Goal: Contribute content: Add original content to the website for others to see

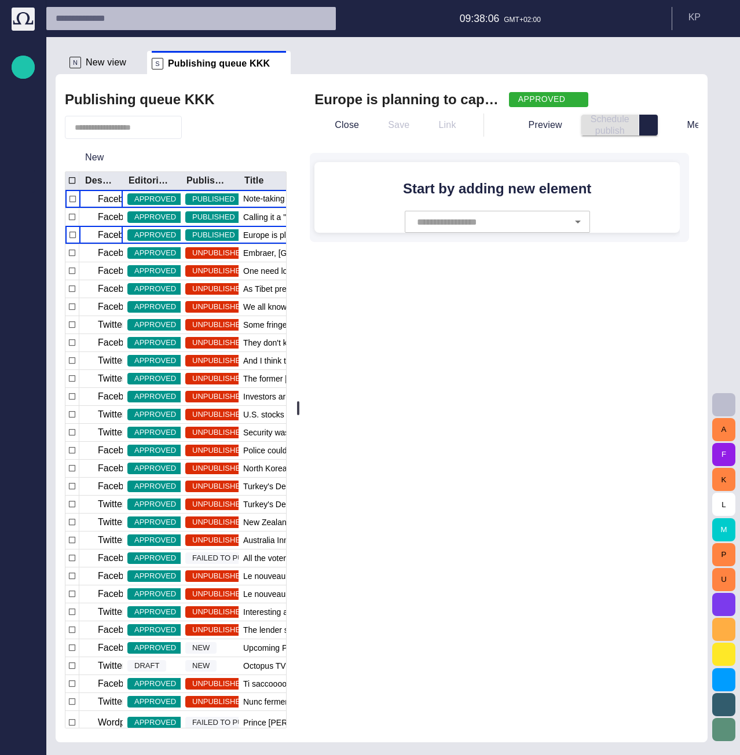
click at [107, 202] on p "Facebook" at bounding box center [118, 199] width 41 height 14
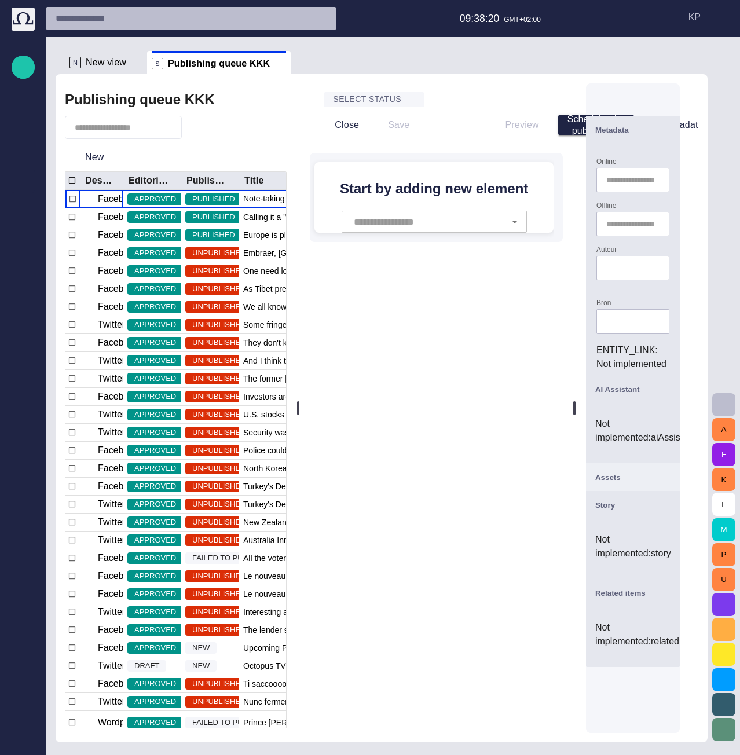
click at [671, 103] on span "button" at bounding box center [664, 100] width 14 height 14
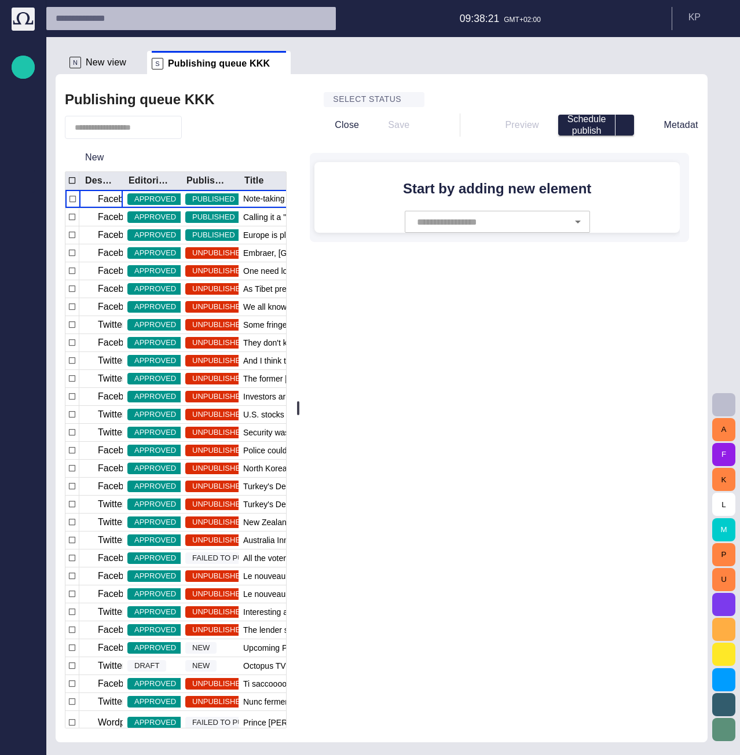
click at [684, 122] on button "Metadata" at bounding box center [676, 125] width 64 height 21
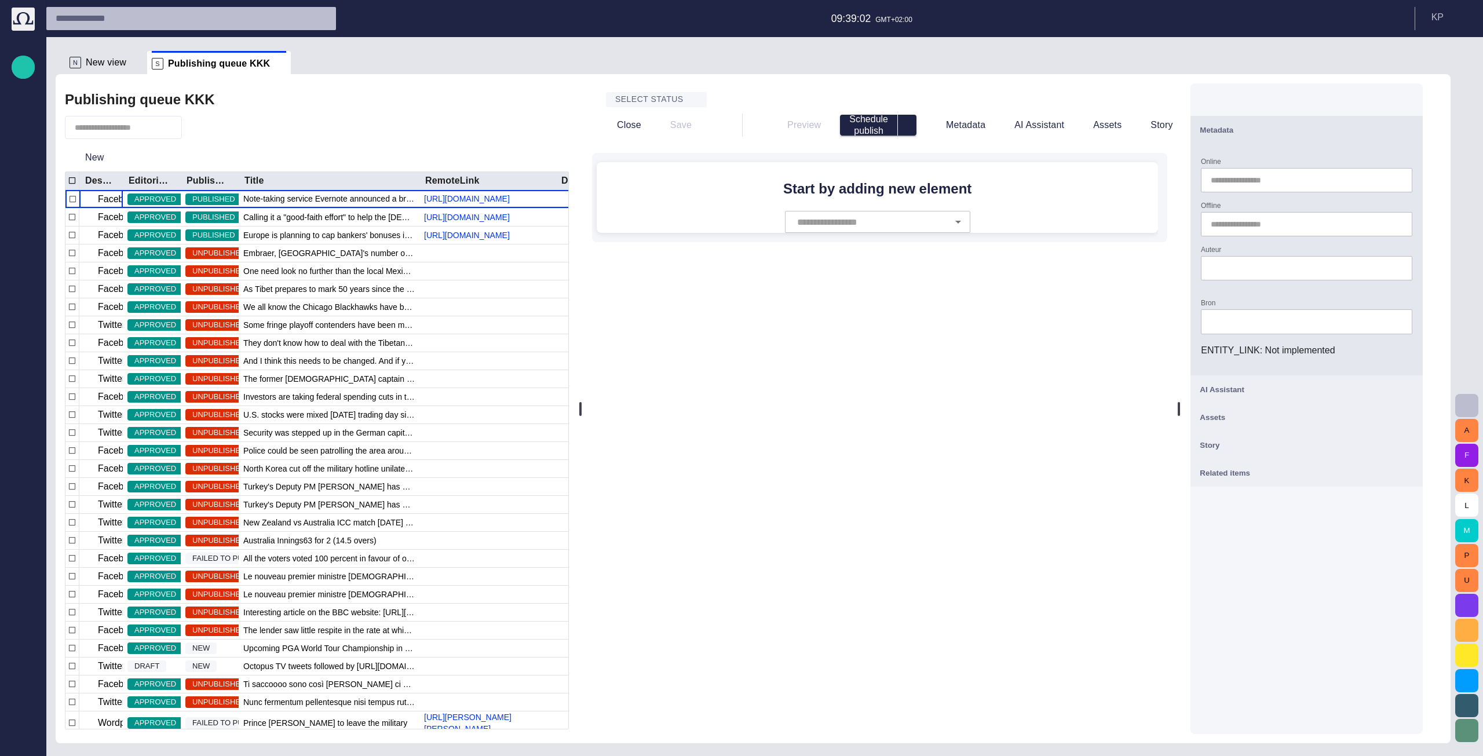
click at [740, 133] on span "button" at bounding box center [1406, 130] width 14 height 14
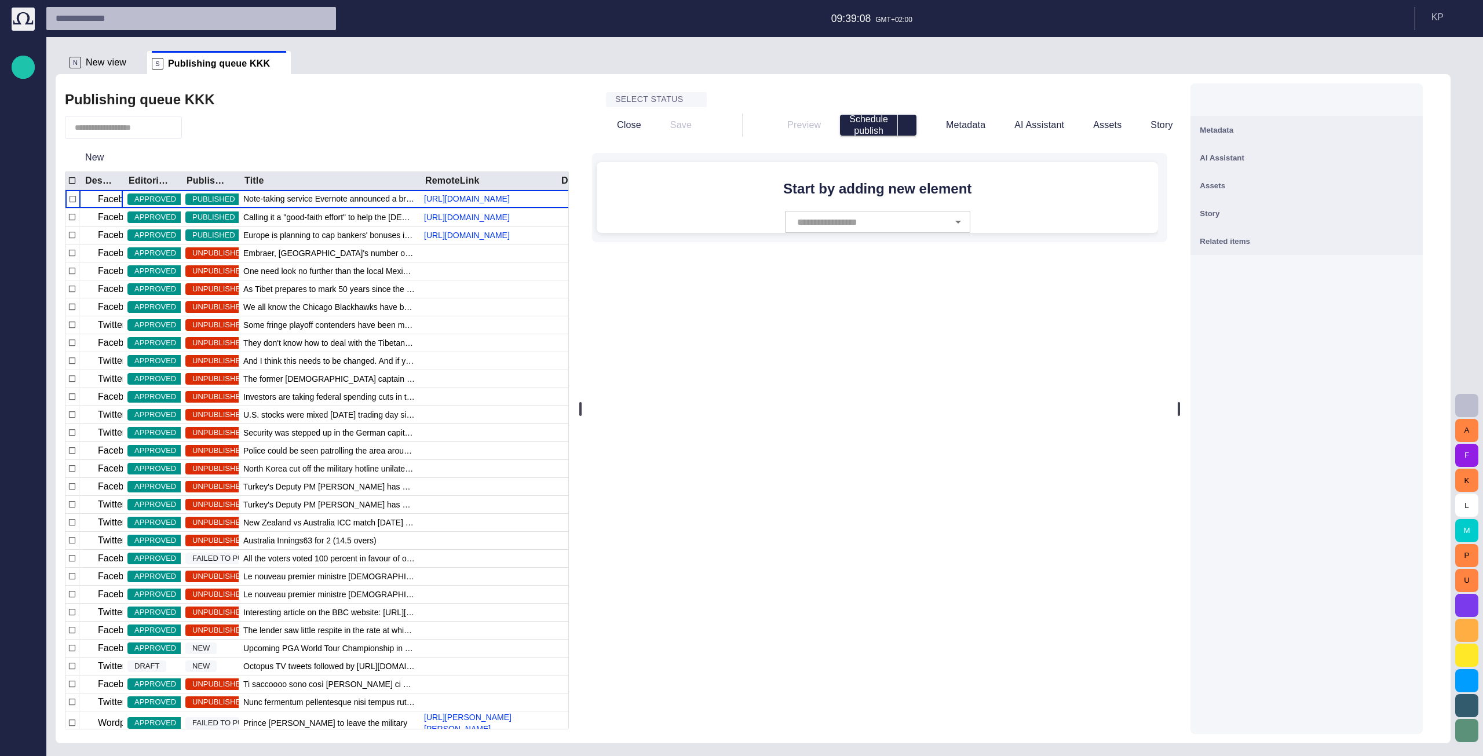
click at [740, 129] on span "button" at bounding box center [1406, 130] width 14 height 14
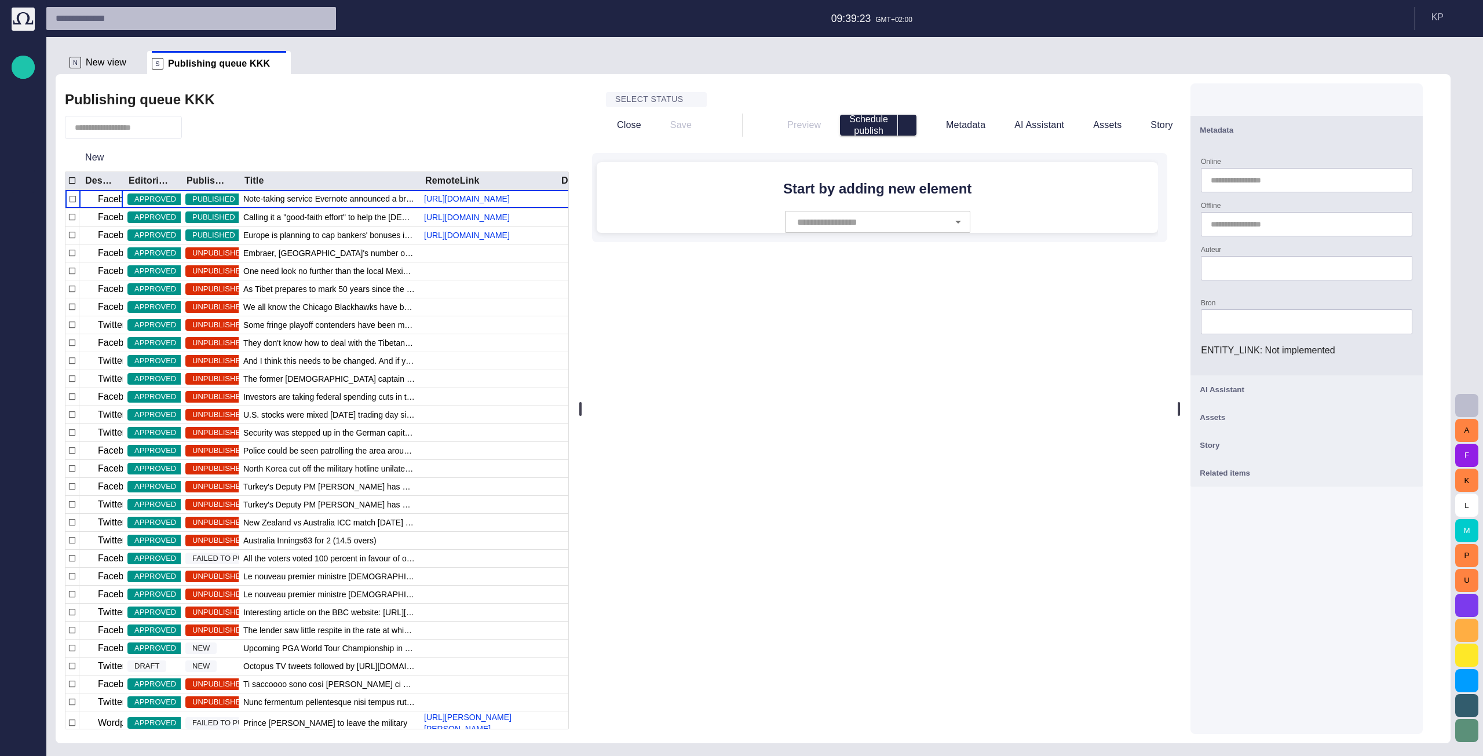
click at [740, 130] on span "button" at bounding box center [1406, 130] width 14 height 14
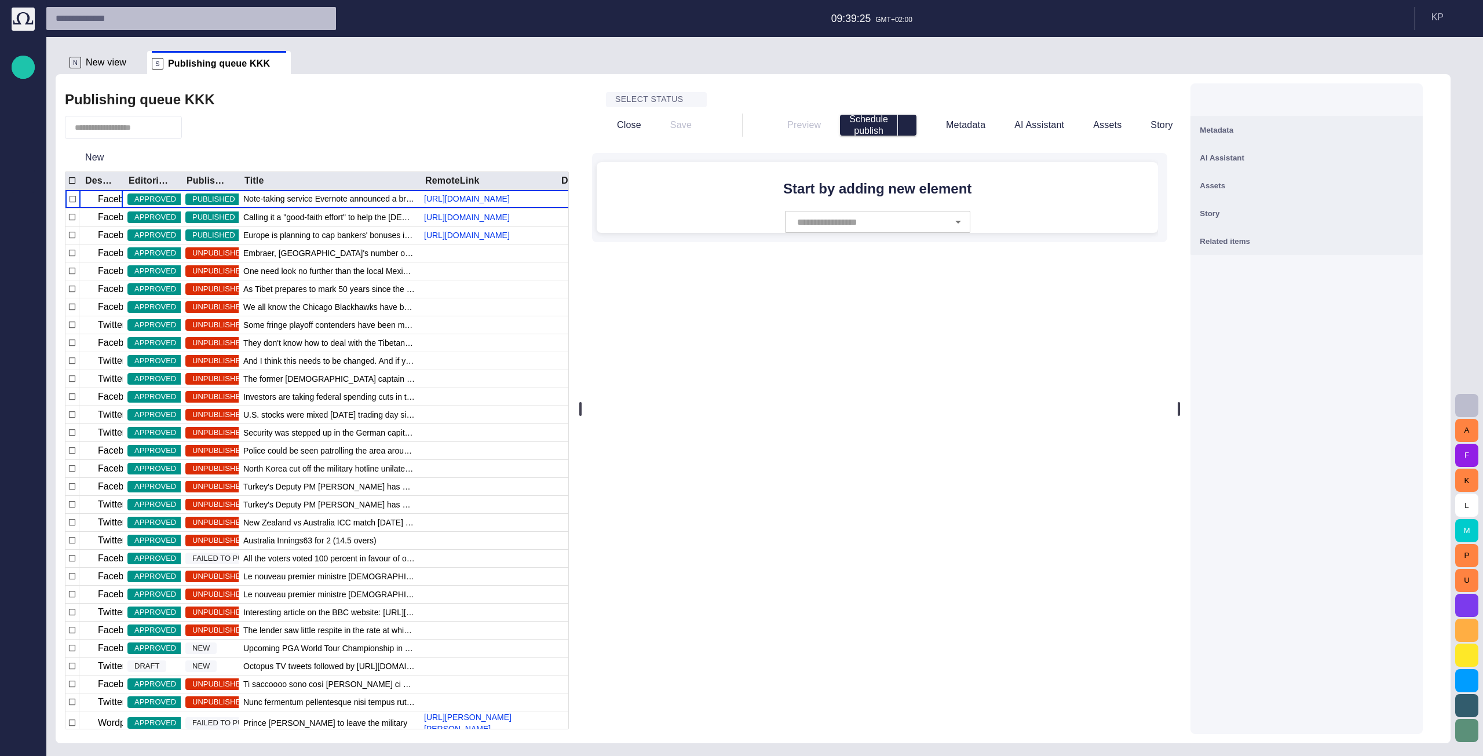
click at [740, 132] on span "button" at bounding box center [1406, 130] width 14 height 14
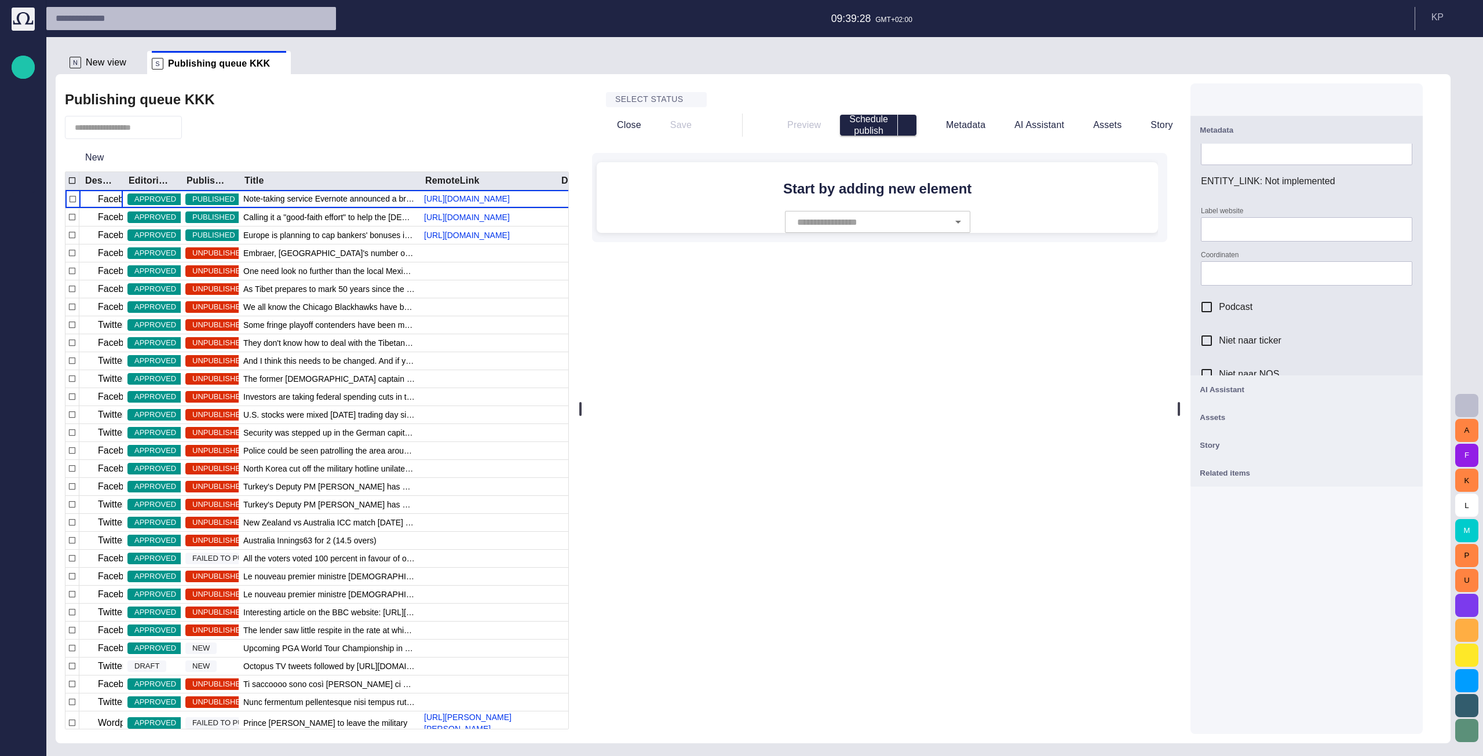
scroll to position [199, 0]
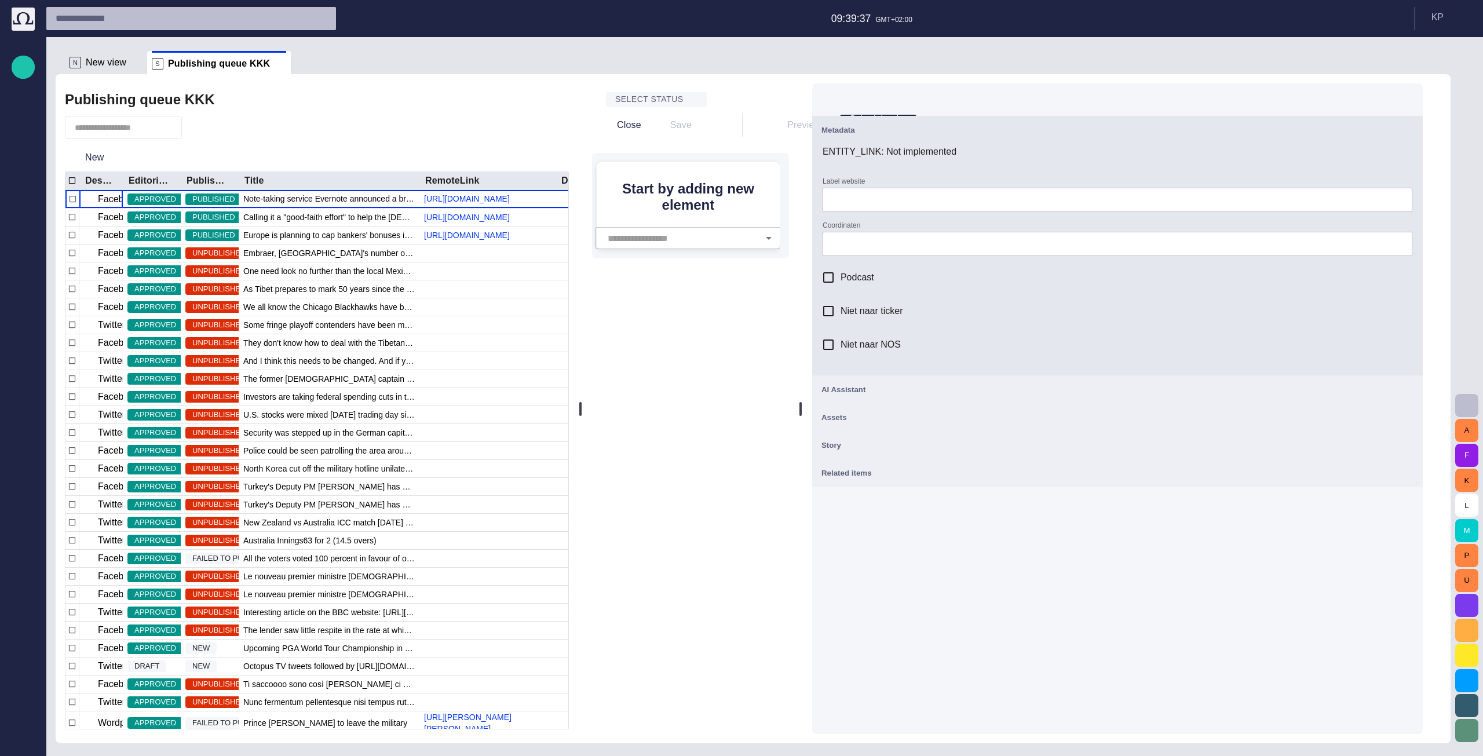
drag, startPoint x: 1196, startPoint y: 410, endPoint x: 700, endPoint y: 401, distance: 496.5
click at [700, 401] on div "Select status Close Save Preview Schedule publish Metadata AI Assistant Assets …" at bounding box center [1012, 408] width 858 height 669
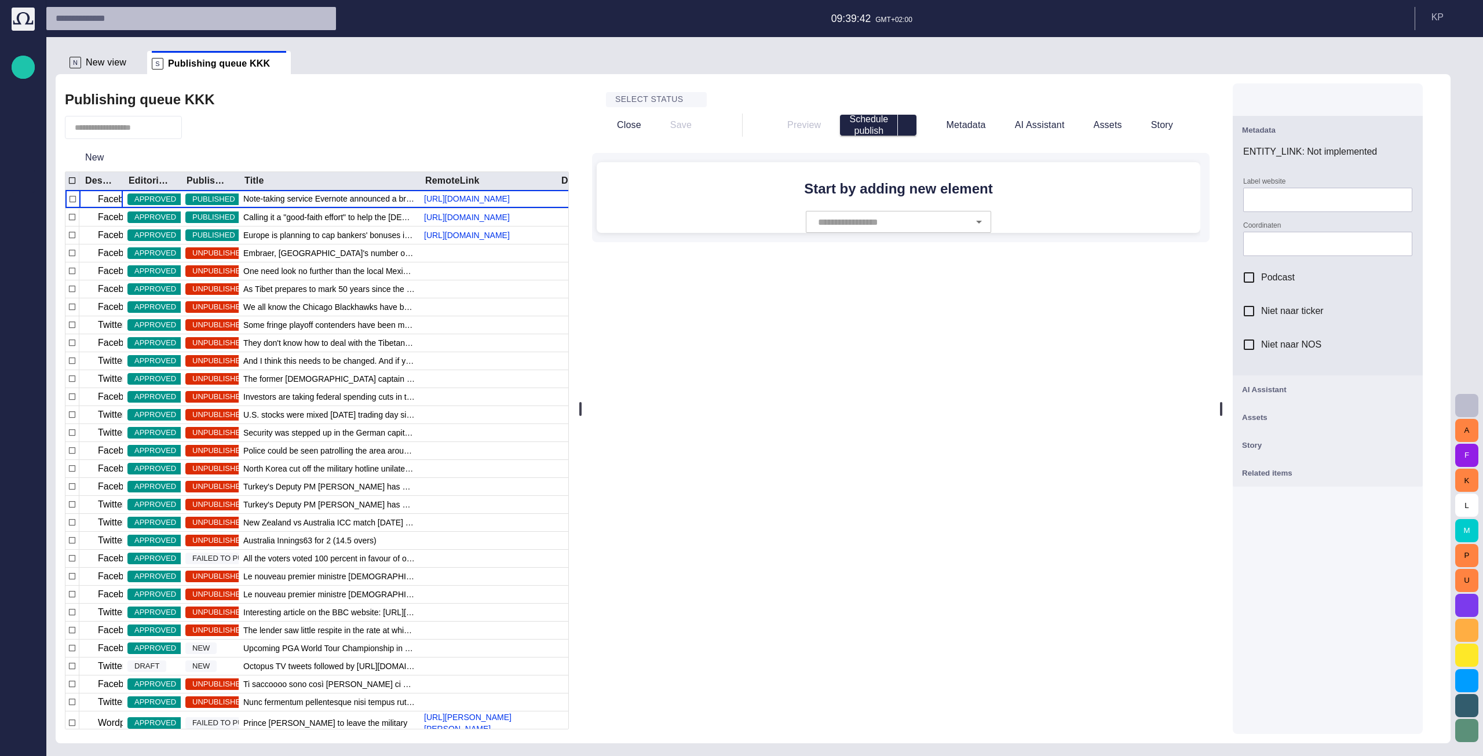
drag, startPoint x: 814, startPoint y: 409, endPoint x: 1482, endPoint y: 602, distance: 695.9
click at [740, 602] on main "N New view S Publishing queue KKK Publishing queue KKK New Destination Editoria…" at bounding box center [764, 396] width 1436 height 719
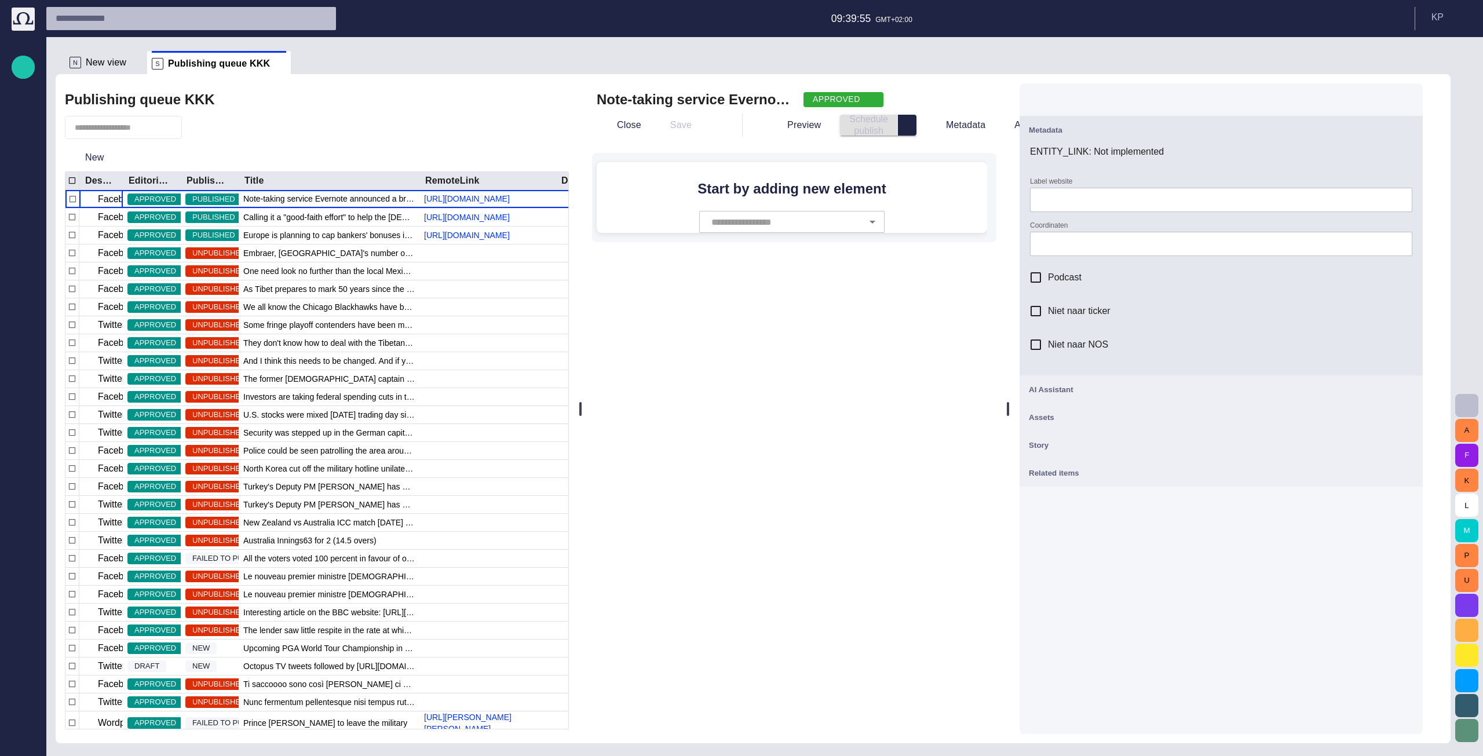
click at [740, 416] on div at bounding box center [1008, 409] width 2 height 14
click at [740, 386] on div "AI Assistant" at bounding box center [1221, 389] width 385 height 14
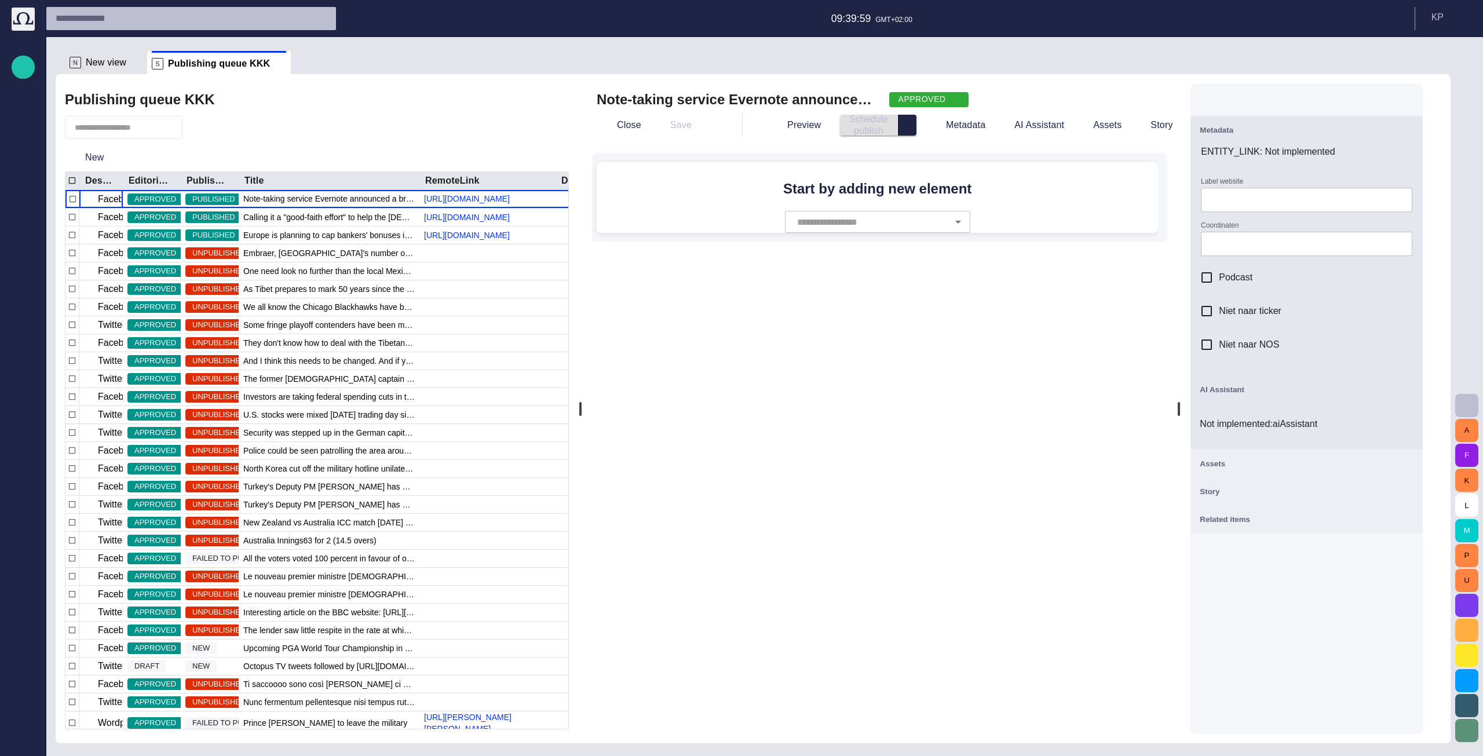
click at [740, 134] on span "button" at bounding box center [1406, 130] width 14 height 14
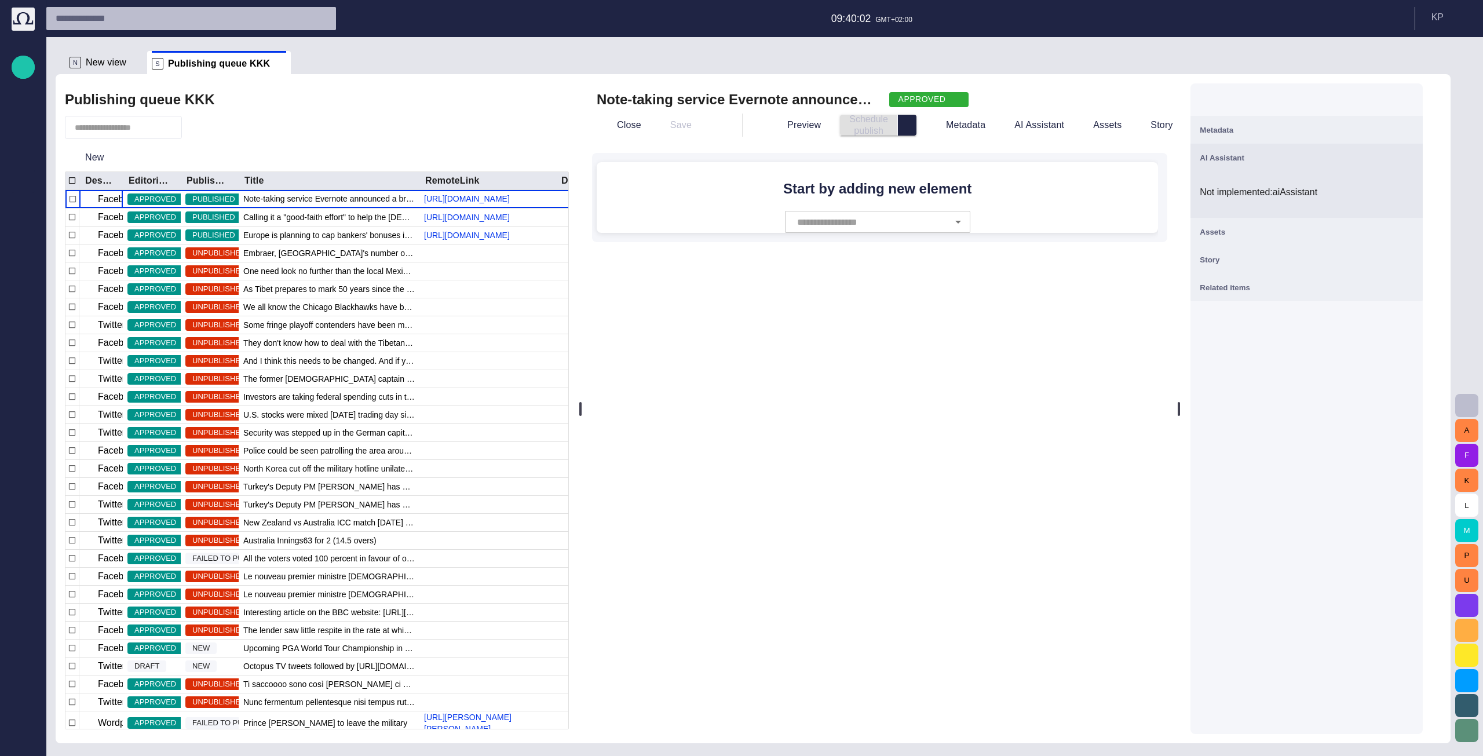
click at [740, 163] on span "button" at bounding box center [1406, 158] width 14 height 14
click at [740, 153] on div "AI Assistant" at bounding box center [1307, 158] width 214 height 14
click at [740, 126] on div "Metadata" at bounding box center [1307, 130] width 214 height 14
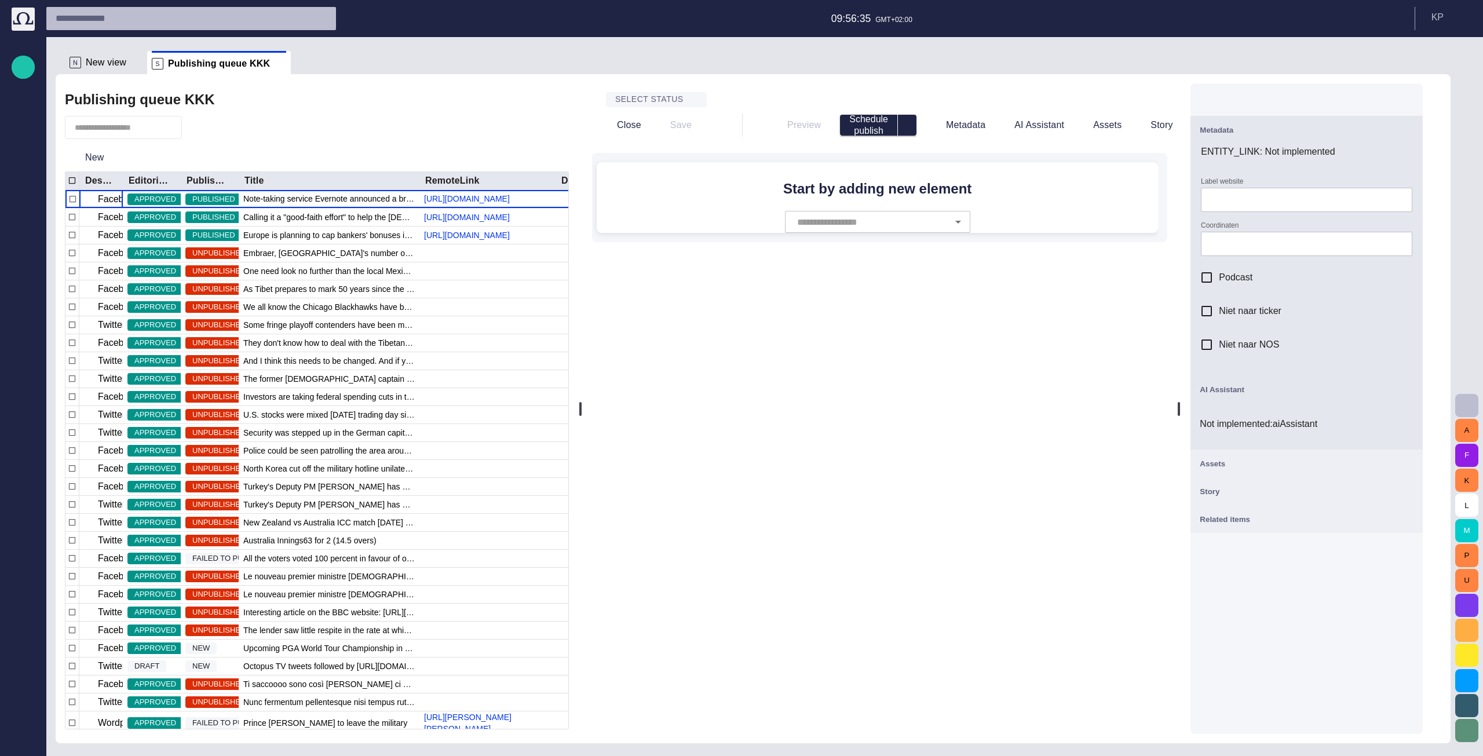
drag, startPoint x: 911, startPoint y: 75, endPoint x: 857, endPoint y: 58, distance: 57.2
click at [740, 75] on div "Select status Close Save Preview Schedule publish Metadata AI Assistant Assets …" at bounding box center [880, 408] width 594 height 669
click at [740, 195] on h2 "Start by adding new element" at bounding box center [877, 189] width 543 height 16
click at [740, 347] on span "Niet naar NOS" at bounding box center [1249, 345] width 60 height 14
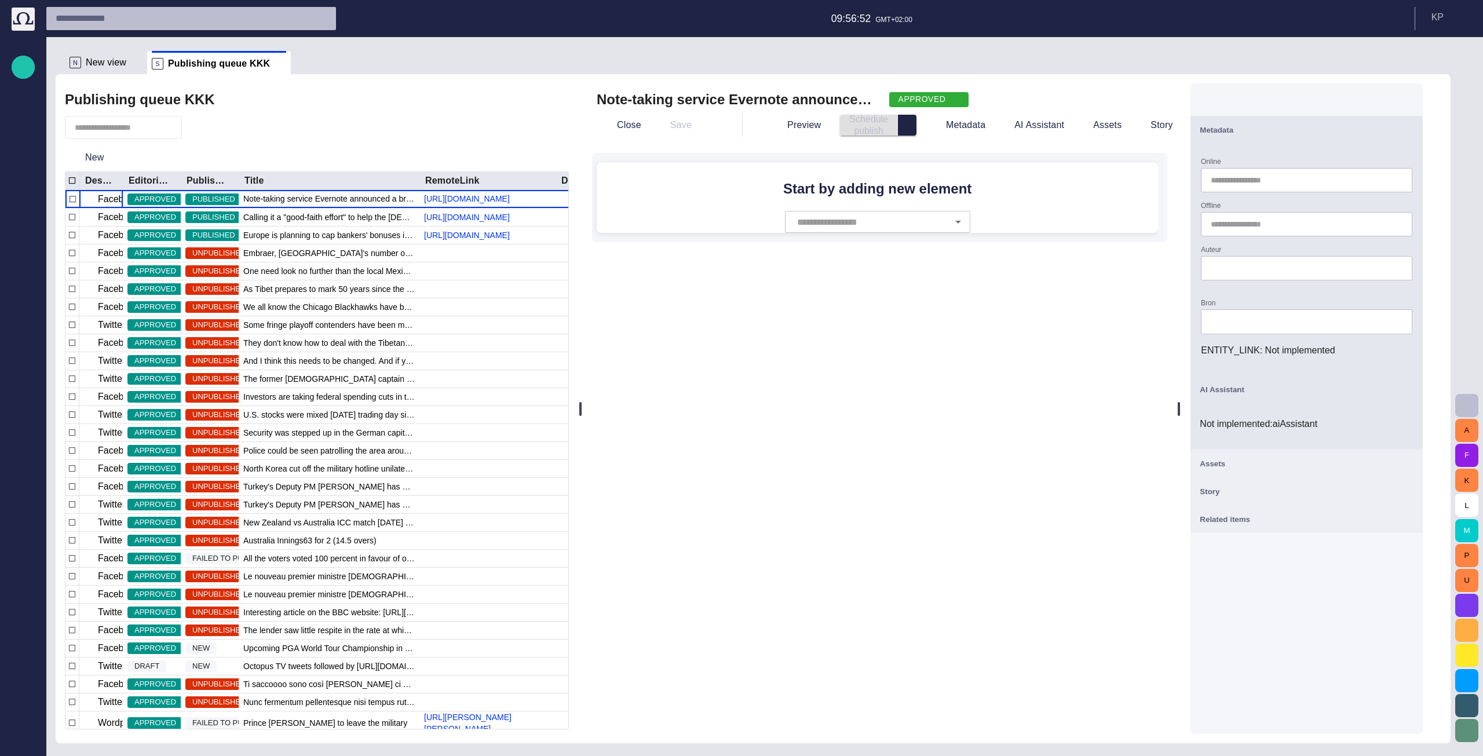
click at [0, 0] on span "button" at bounding box center [0, 0] width 0 height 0
type input "**********"
click at [0, 0] on span "button" at bounding box center [0, 0] width 0 height 0
type input "**********"
click at [740, 317] on div "Note-taking service Evernote announced a breach on their network [DATE], and ha…" at bounding box center [880, 408] width 594 height 669
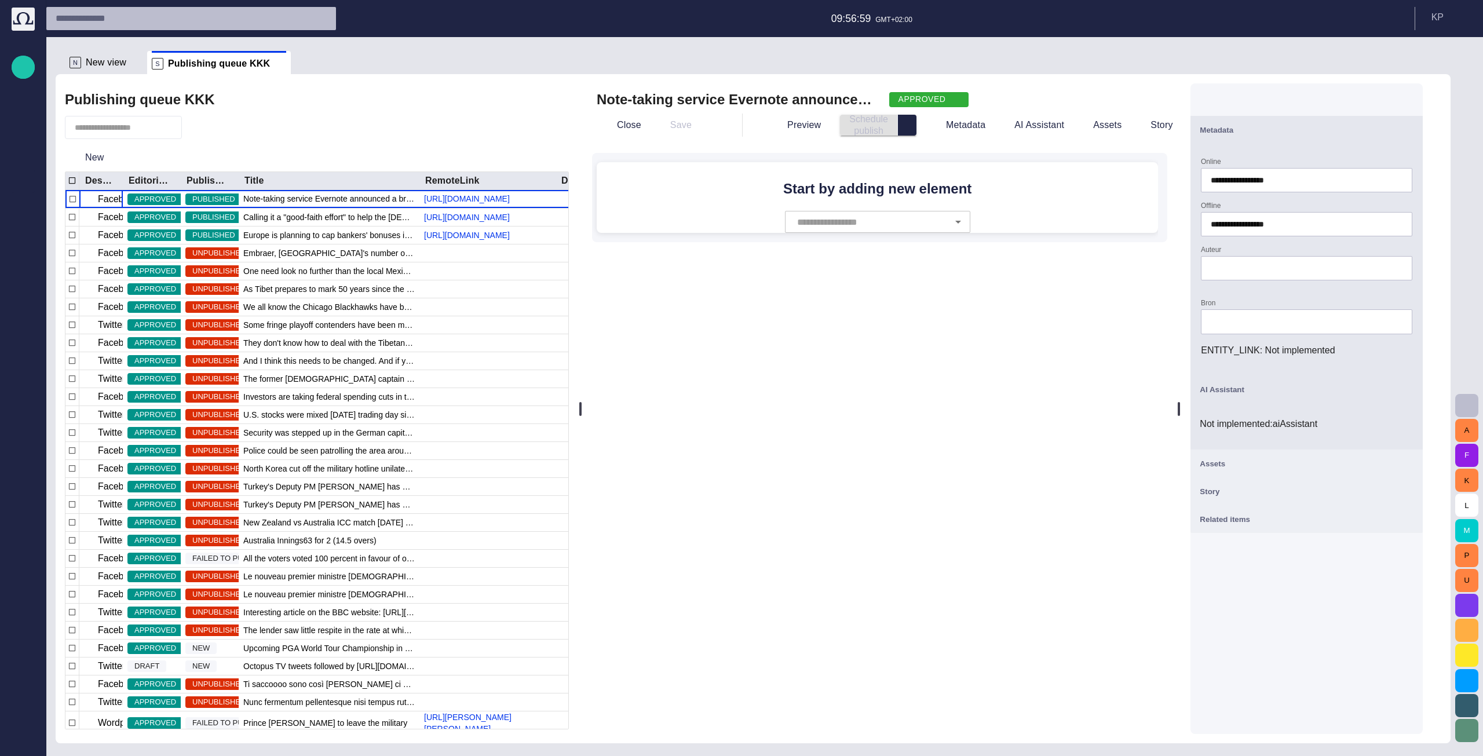
click at [740, 264] on input "Auteur" at bounding box center [1307, 268] width 192 height 12
type input "****"
click at [740, 305] on div "Bron" at bounding box center [1306, 316] width 211 height 35
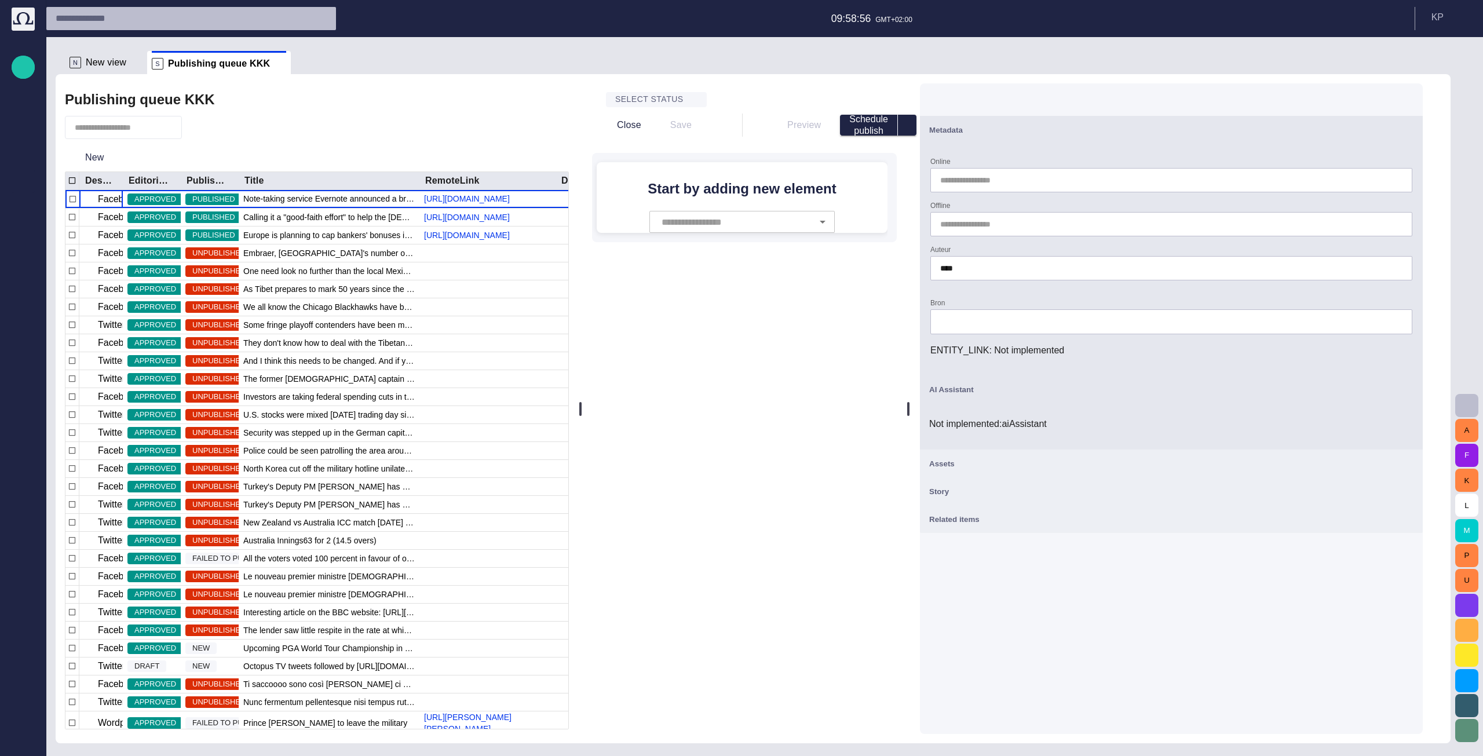
drag, startPoint x: 1194, startPoint y: 100, endPoint x: 922, endPoint y: 151, distance: 277.0
click at [740, 151] on div at bounding box center [908, 408] width 5 height 669
drag, startPoint x: 1006, startPoint y: 461, endPoint x: 1008, endPoint y: 488, distance: 26.7
click at [740, 462] on div "Assets" at bounding box center [1171, 463] width 484 height 14
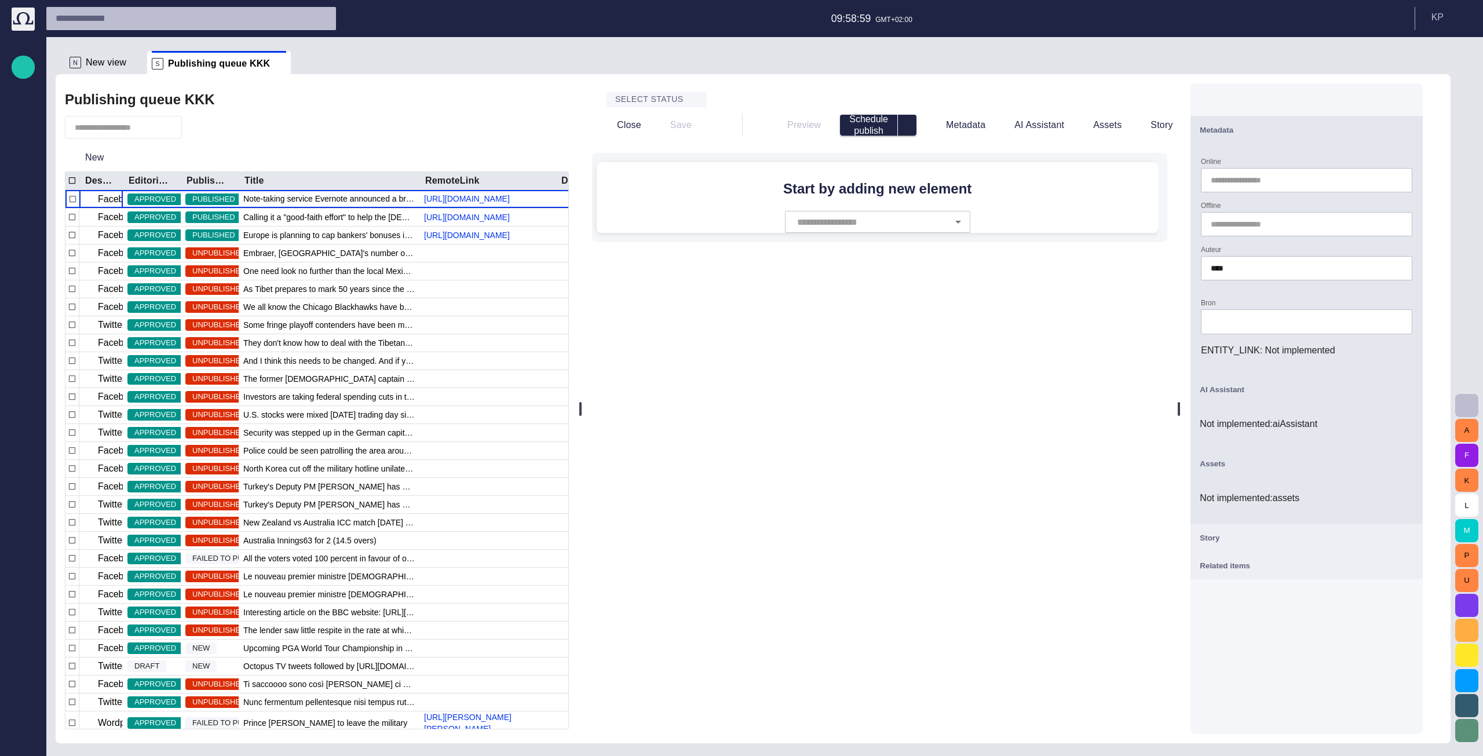
click at [740, 539] on div "Story" at bounding box center [1307, 538] width 214 height 14
click at [740, 615] on div "Related items" at bounding box center [1307, 612] width 214 height 14
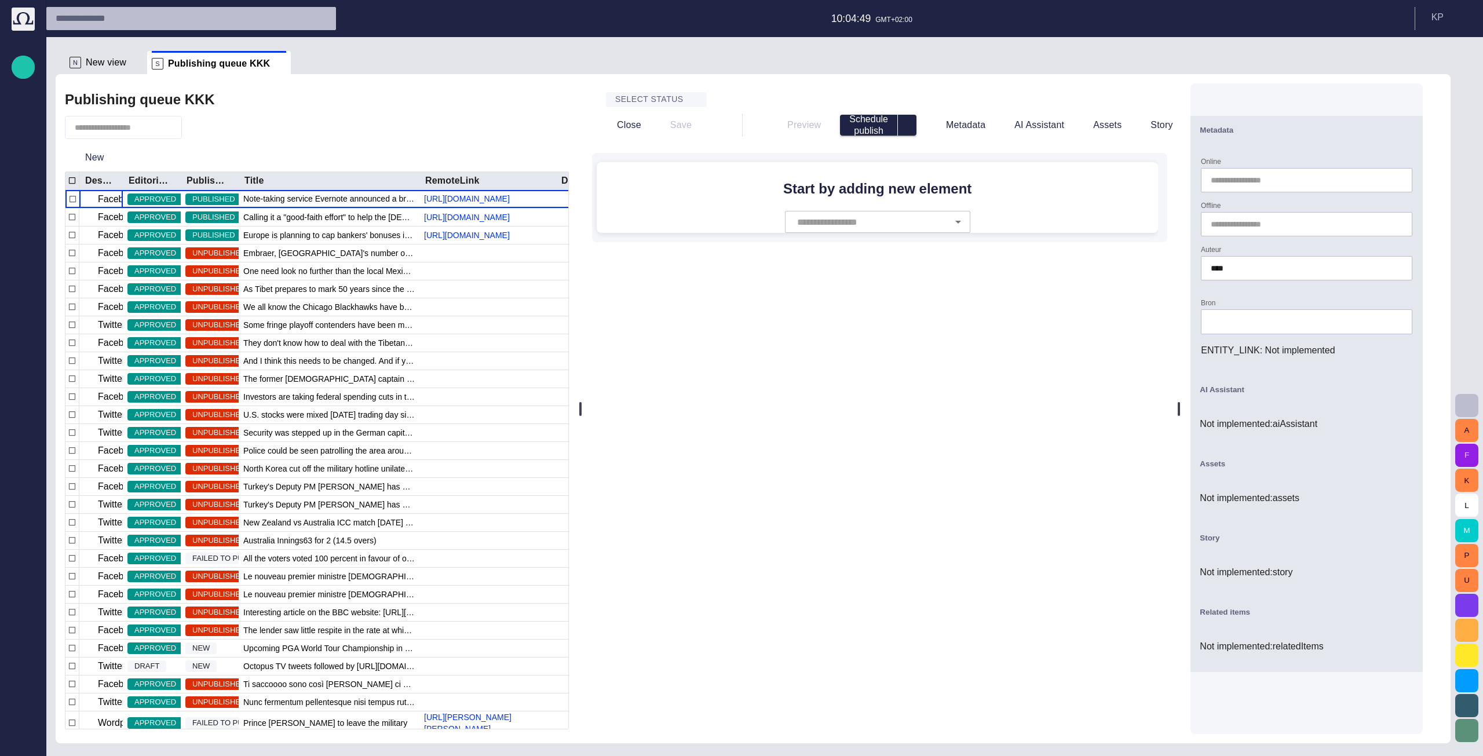
click at [740, 316] on div "Select status Close Save Preview Schedule publish Metadata AI Assistant Assets …" at bounding box center [880, 408] width 594 height 669
click at [740, 243] on form "Online Offline Auteur **** Bron ENTITY_LINK : Not implemented Label website Coo…" at bounding box center [1306, 356] width 211 height 416
click at [104, 158] on button "New" at bounding box center [95, 157] width 60 height 21
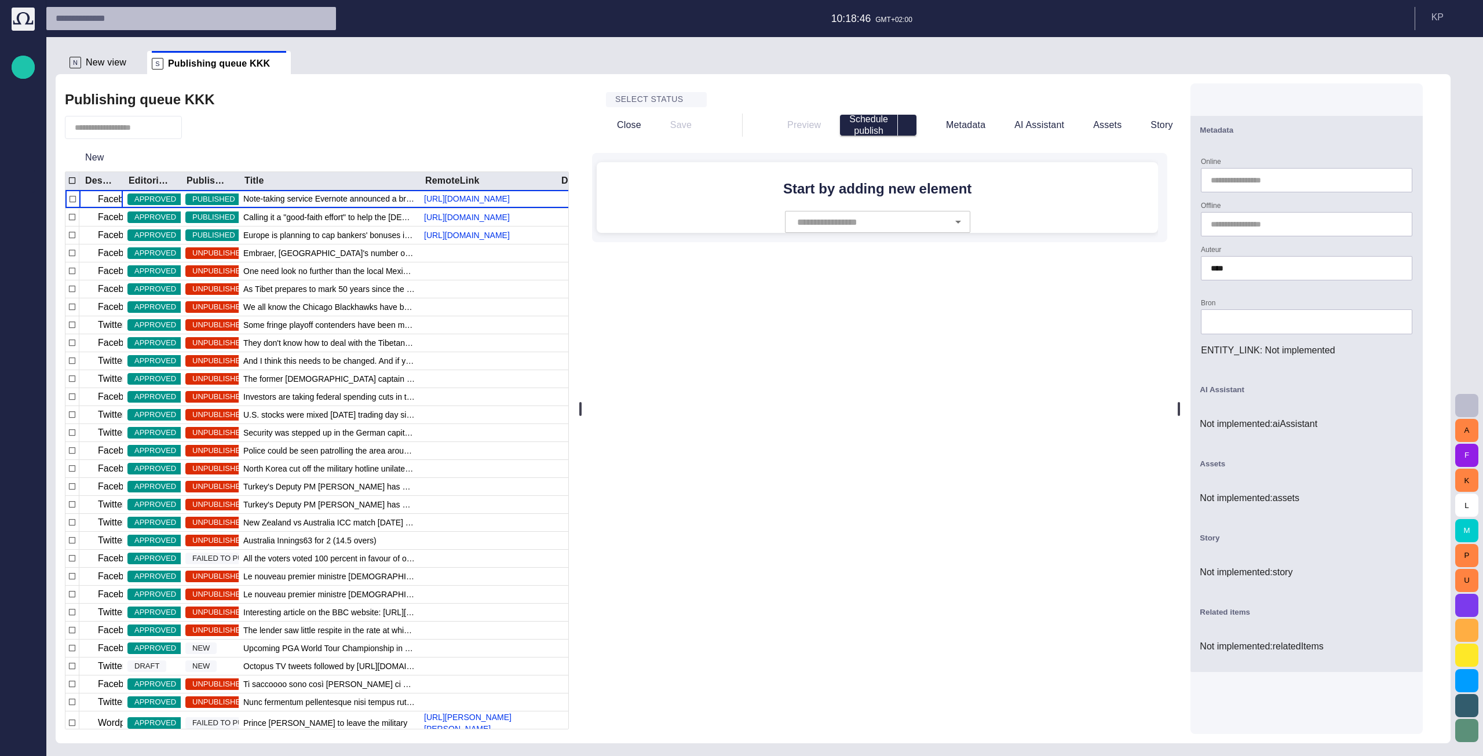
click at [321, 755] on div at bounding box center [741, 765] width 1483 height 0
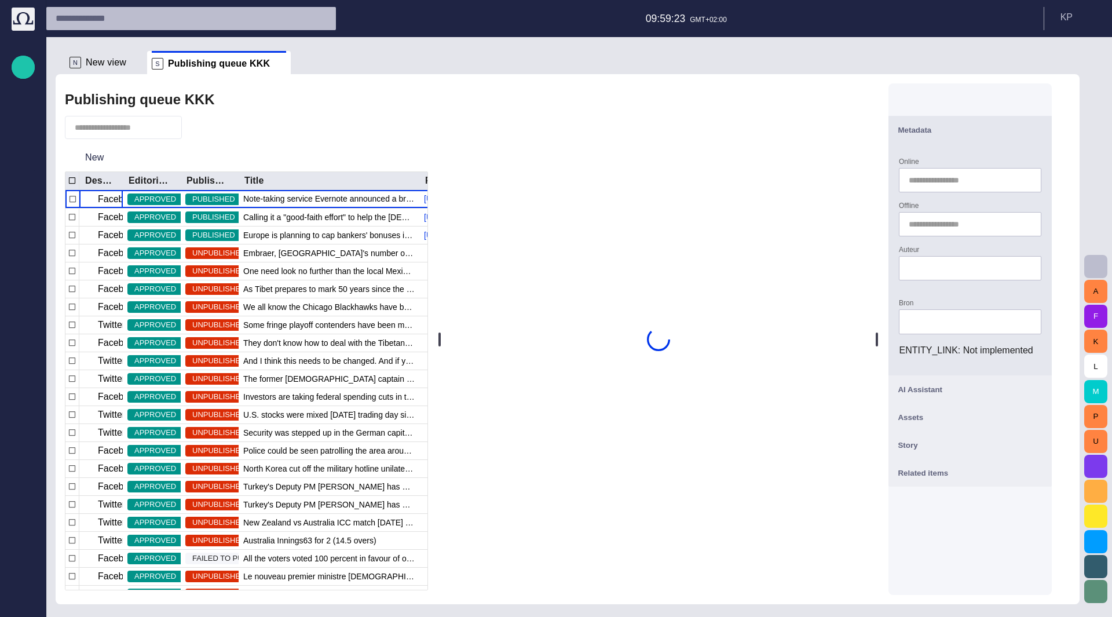
click at [1043, 127] on span "button" at bounding box center [1036, 130] width 14 height 14
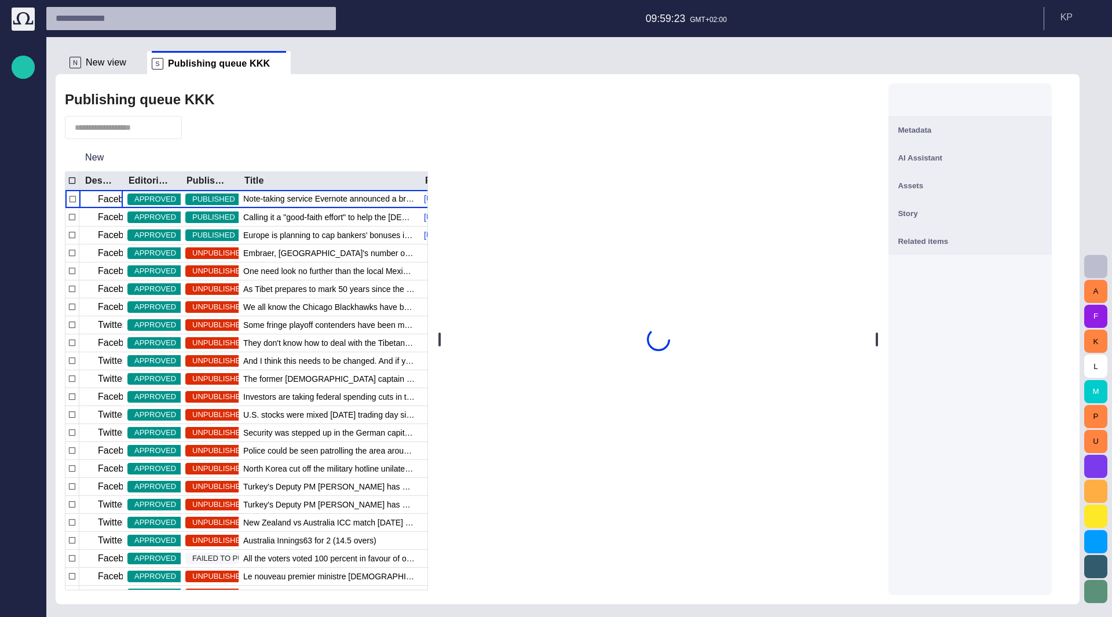
click at [1043, 159] on span "button" at bounding box center [1036, 158] width 14 height 14
click at [1043, 229] on span "button" at bounding box center [1036, 232] width 14 height 14
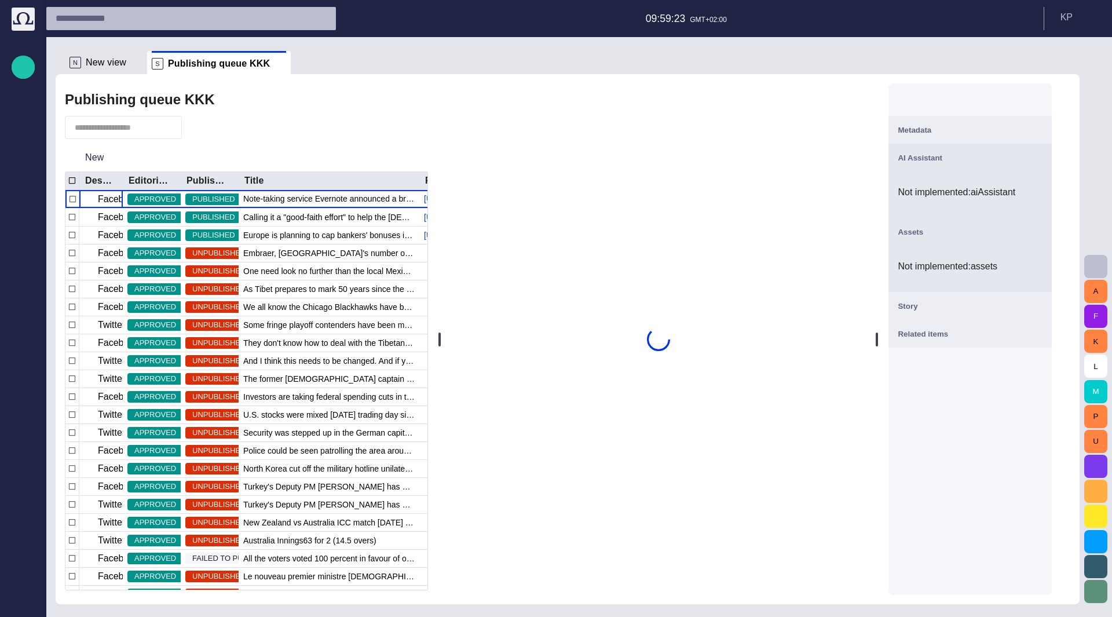
click at [1043, 305] on span "button" at bounding box center [1036, 306] width 14 height 14
click at [1043, 379] on span "button" at bounding box center [1036, 380] width 14 height 14
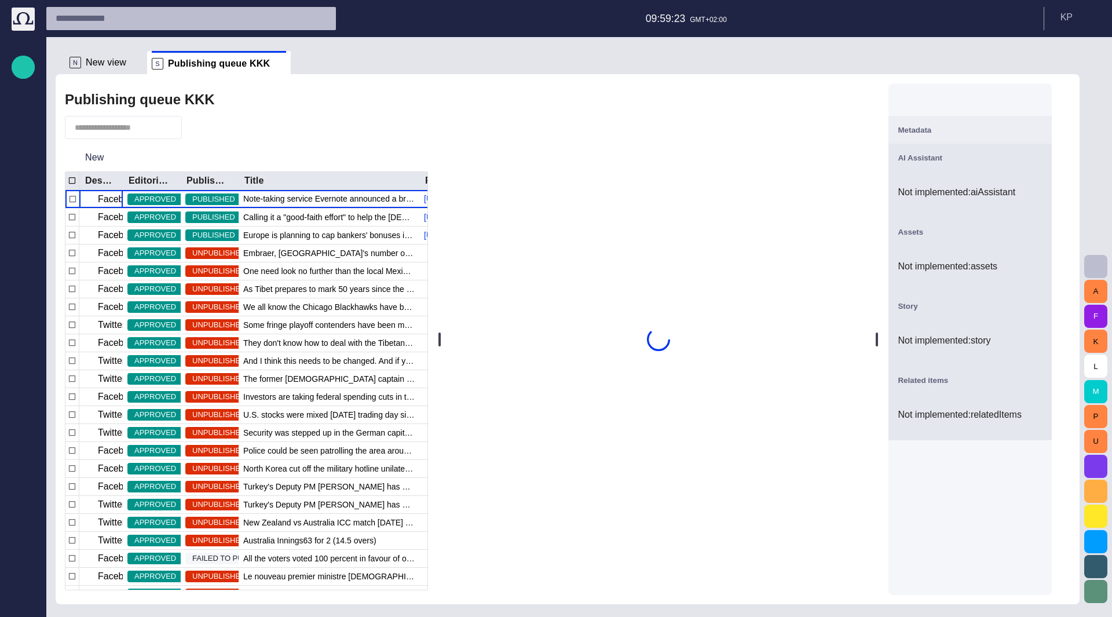
click at [1043, 130] on span "button" at bounding box center [1036, 130] width 14 height 14
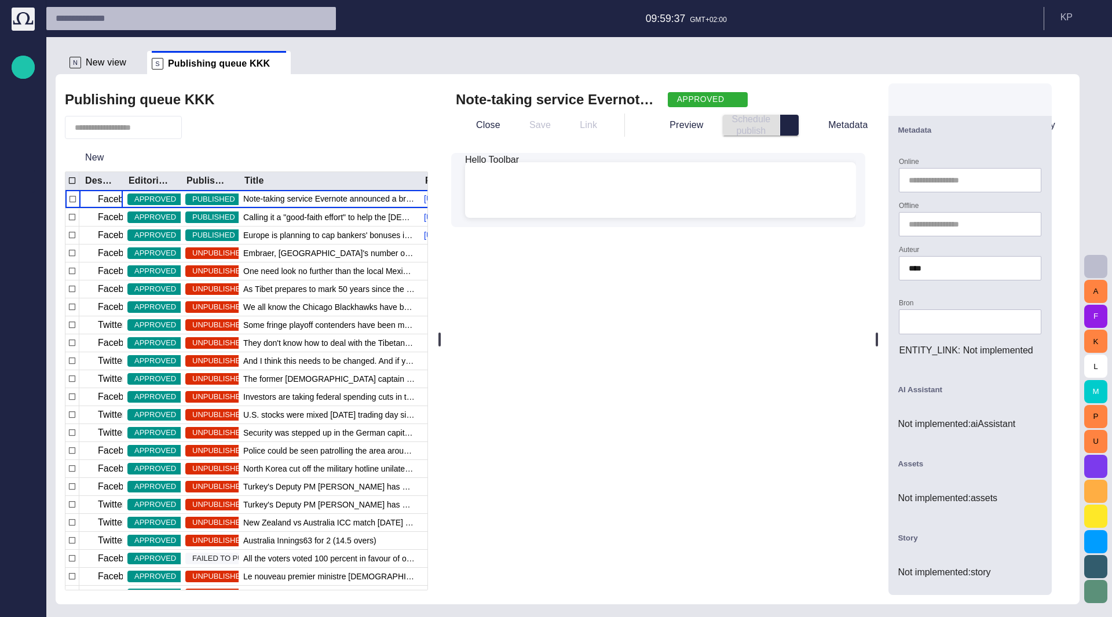
type input "****"
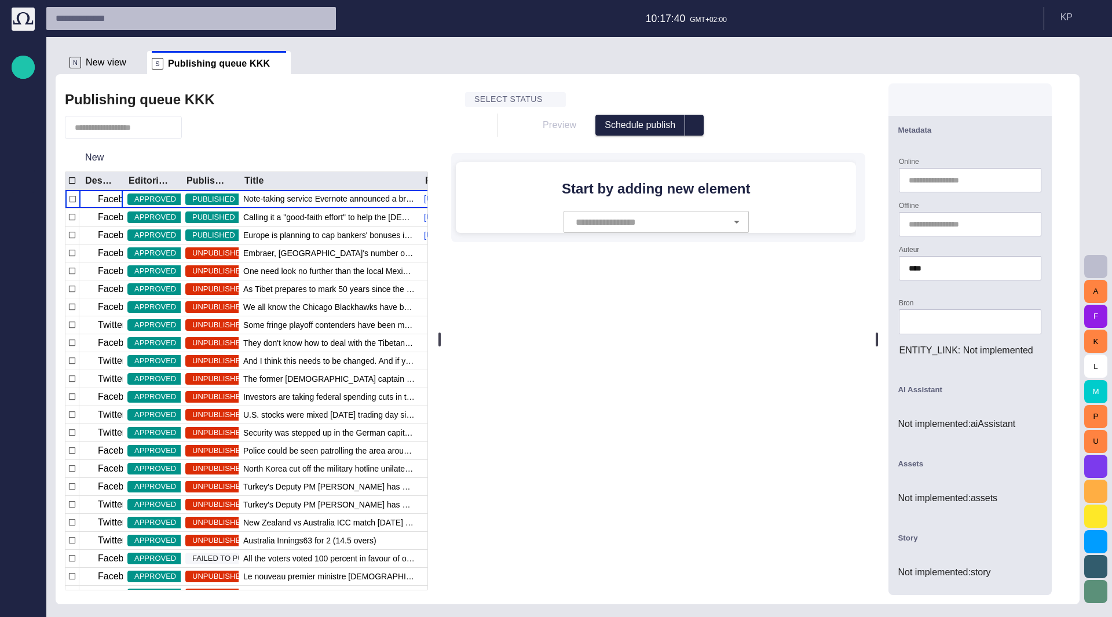
click at [275, 59] on span at bounding box center [281, 64] width 12 height 12
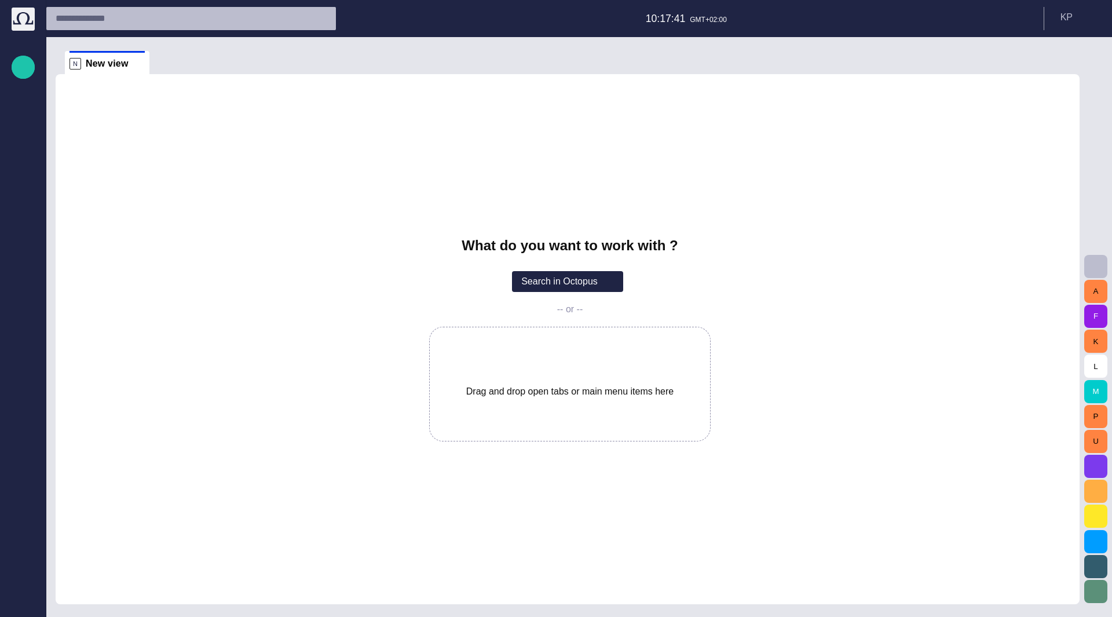
click at [24, 133] on p "Story folders" at bounding box center [23, 134] width 14 height 12
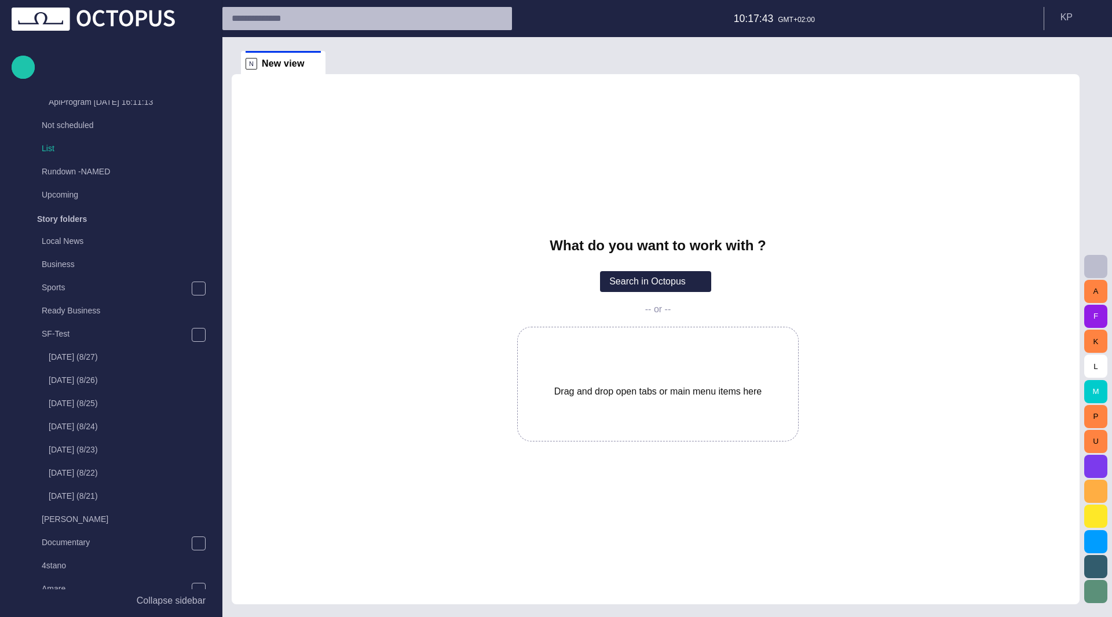
scroll to position [348, 0]
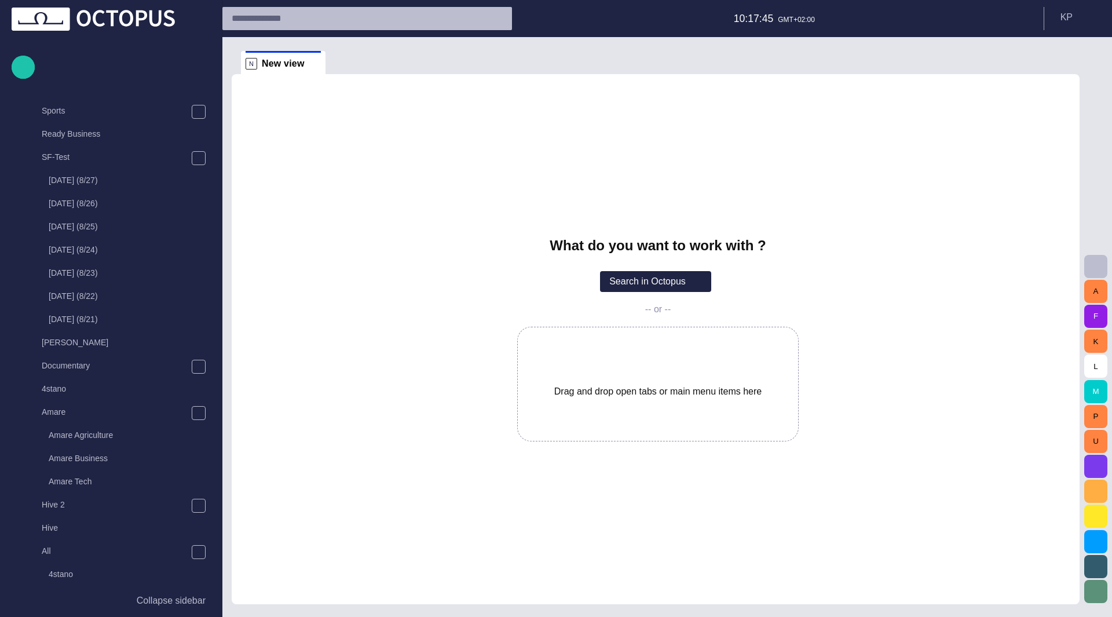
click at [117, 511] on div "Hive 2" at bounding box center [108, 504] width 166 height 16
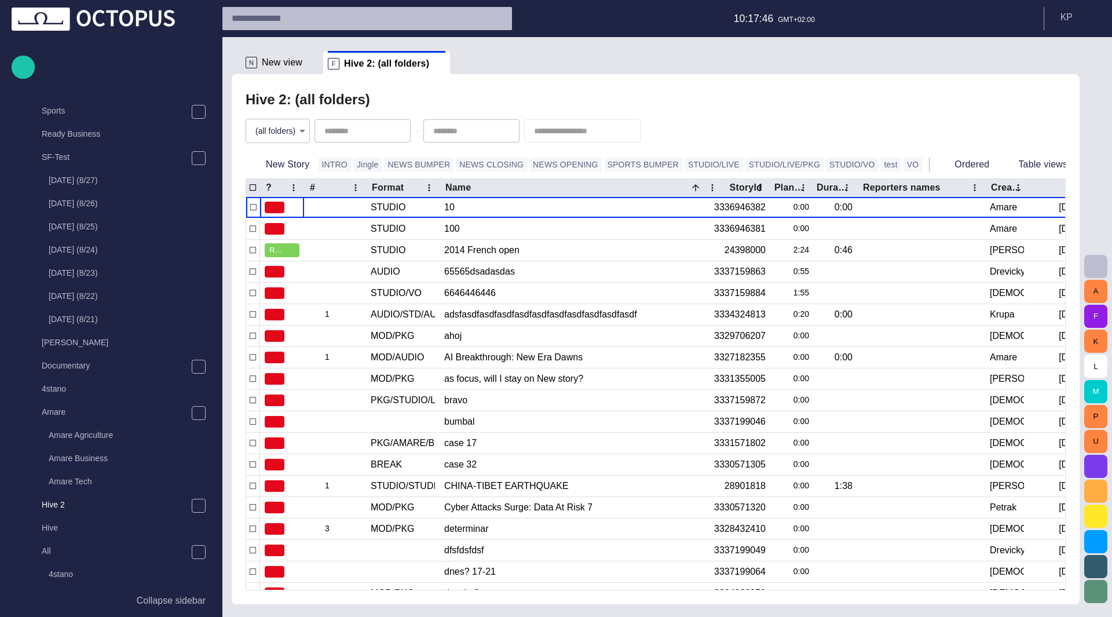
scroll to position [278, 0]
click at [405, 164] on button "NEWS BUMPER" at bounding box center [420, 165] width 70 height 14
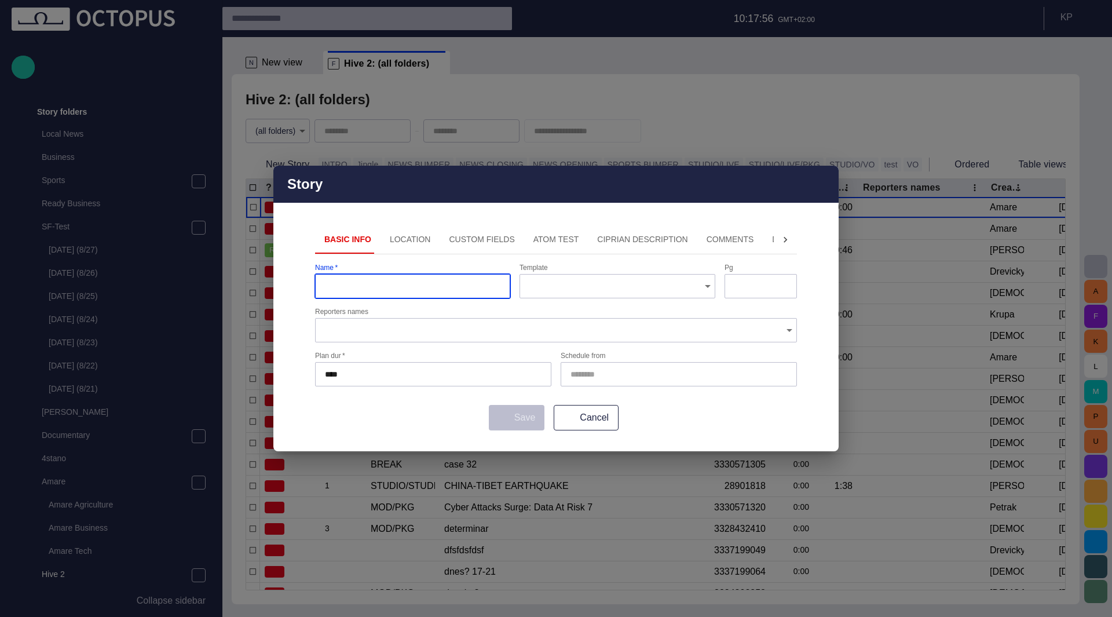
click at [819, 186] on span "button" at bounding box center [823, 184] width 14 height 14
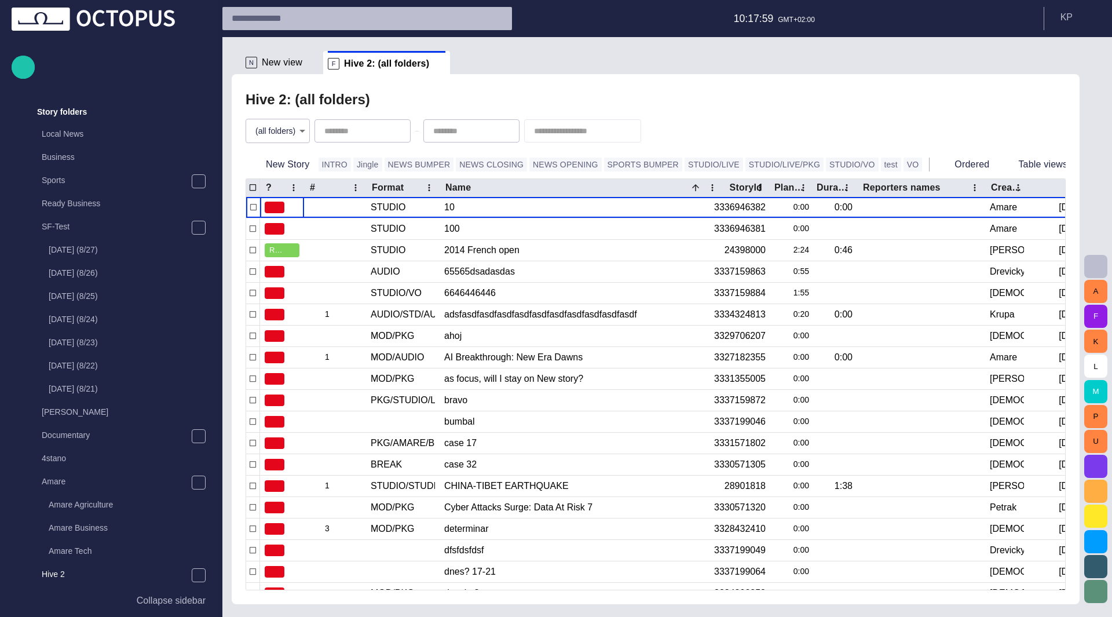
click at [74, 272] on p "Tuesday (8/26)" at bounding box center [73, 273] width 49 height 12
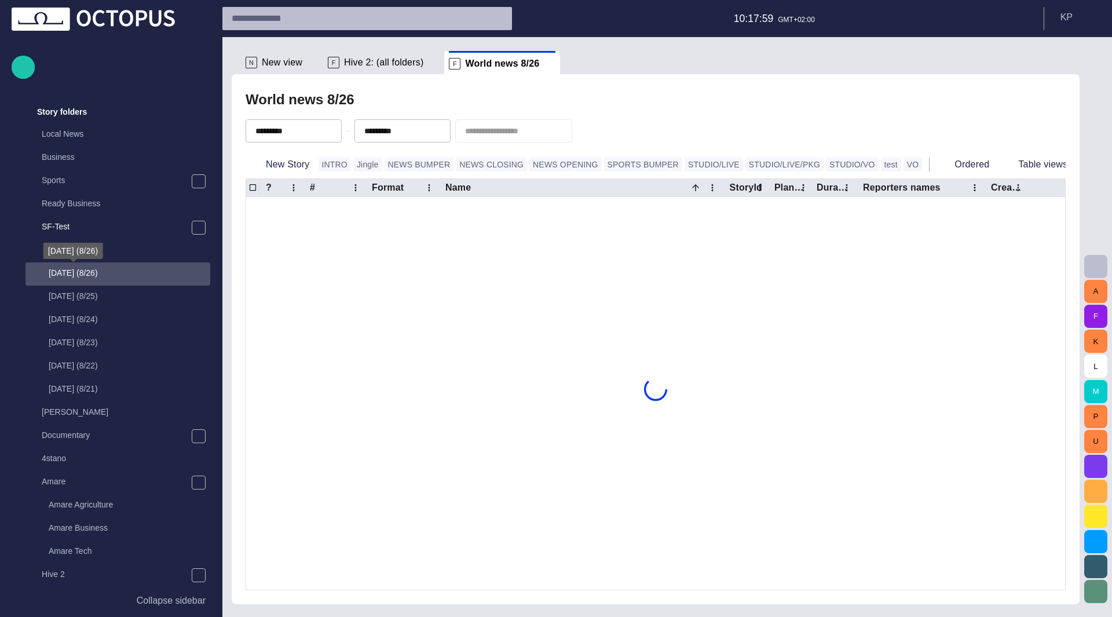
scroll to position [394, 0]
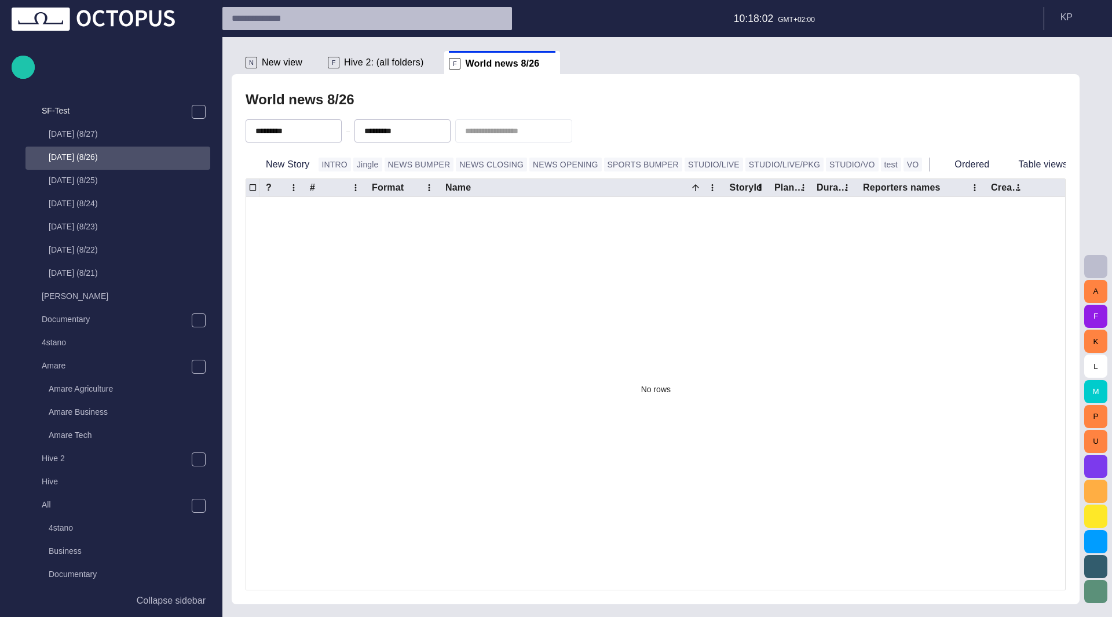
click at [423, 164] on button "NEWS BUMPER" at bounding box center [420, 165] width 70 height 14
click at [414, 166] on button "NEWS BUMPER" at bounding box center [420, 165] width 70 height 14
click at [485, 159] on button "NEWS CLOSING" at bounding box center [491, 165] width 71 height 14
click at [560, 169] on button "NEWS OPENING" at bounding box center [565, 165] width 72 height 14
click at [604, 167] on button "SPORTS BUMPER" at bounding box center [643, 165] width 78 height 14
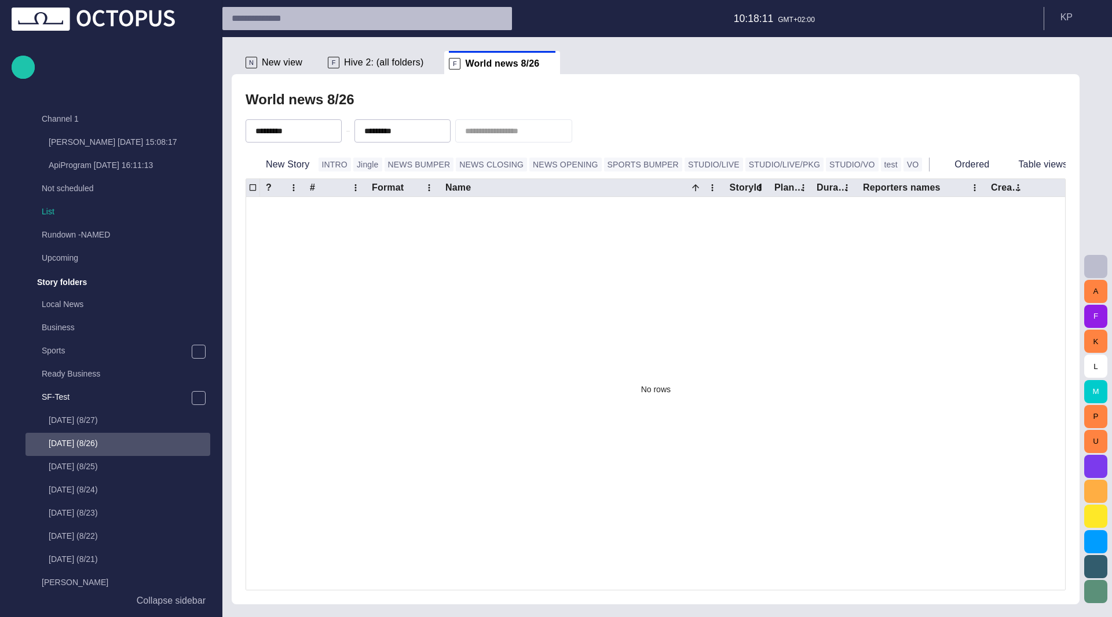
scroll to position [104, 0]
click at [67, 311] on p "Local News" at bounding box center [63, 308] width 42 height 12
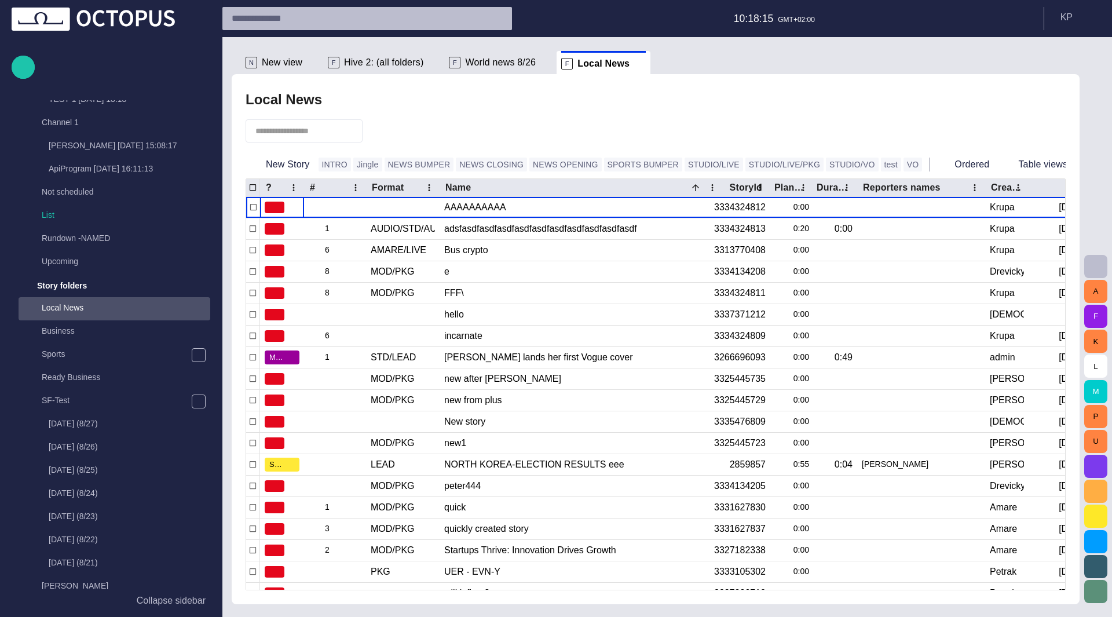
scroll to position [301, 0]
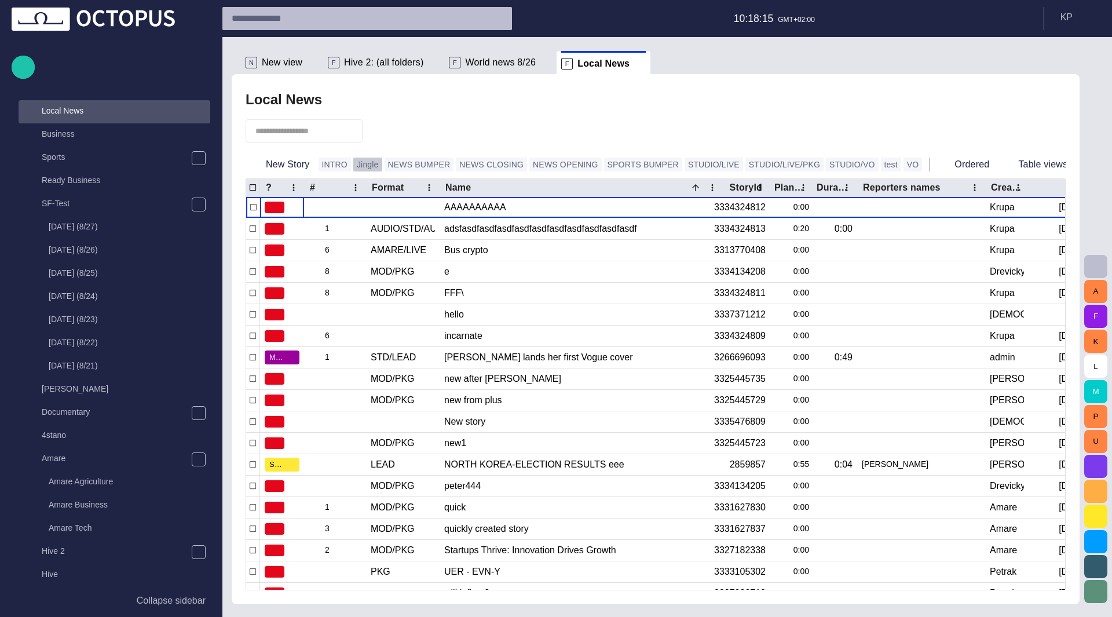
click at [361, 167] on button "Jingle" at bounding box center [367, 165] width 29 height 14
click at [604, 158] on button "SPORTS BUMPER" at bounding box center [643, 165] width 78 height 14
click at [745, 163] on button "STUDIO/LIVE/PKG" at bounding box center [784, 165] width 78 height 14
click at [826, 160] on button "STUDIO/VO" at bounding box center [852, 165] width 53 height 14
click at [881, 160] on button "test" at bounding box center [891, 165] width 20 height 14
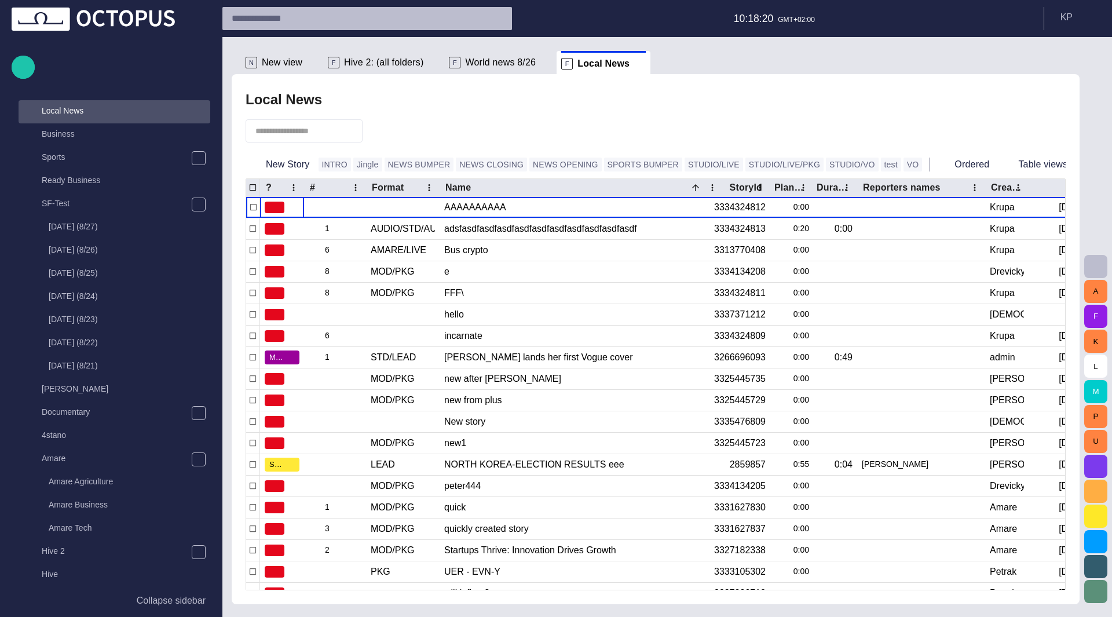
click at [904, 165] on button "VO" at bounding box center [913, 165] width 19 height 14
click at [330, 162] on button "INTRO" at bounding box center [335, 165] width 32 height 14
